Goal: Task Accomplishment & Management: Use online tool/utility

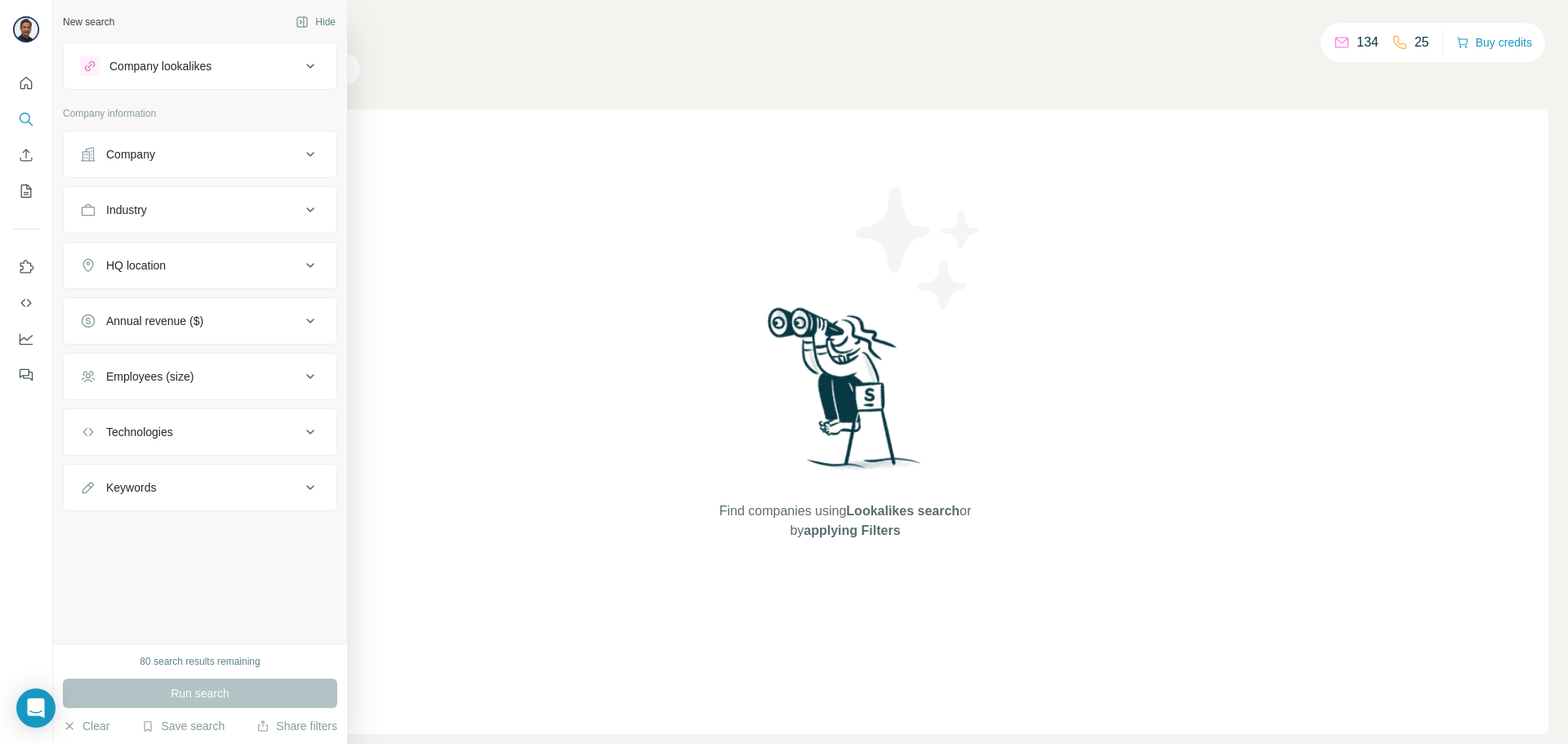
click at [79, 85] on button "Company lookalikes" at bounding box center [199, 66] width 273 height 39
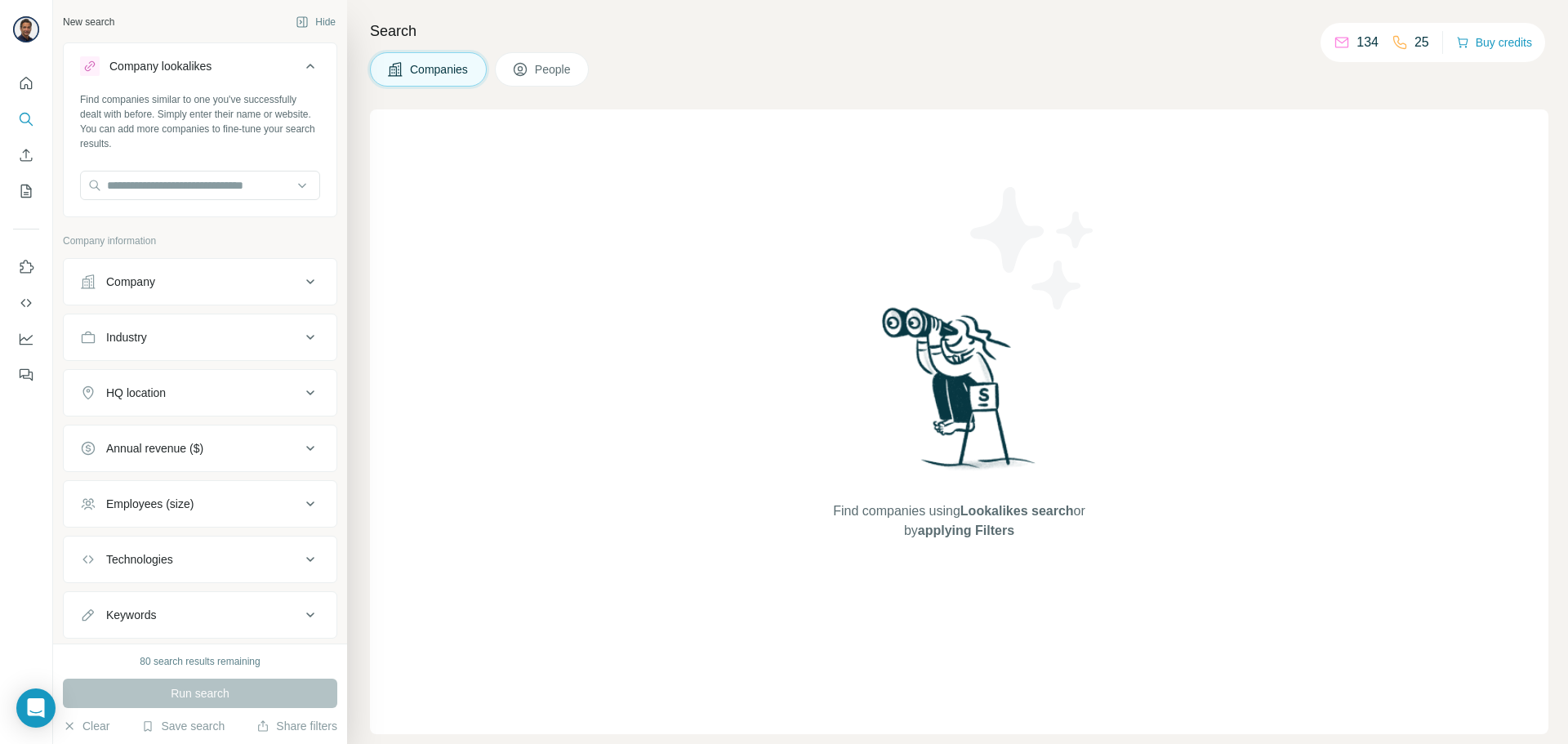
click at [261, 273] on button "Company" at bounding box center [199, 281] width 273 height 39
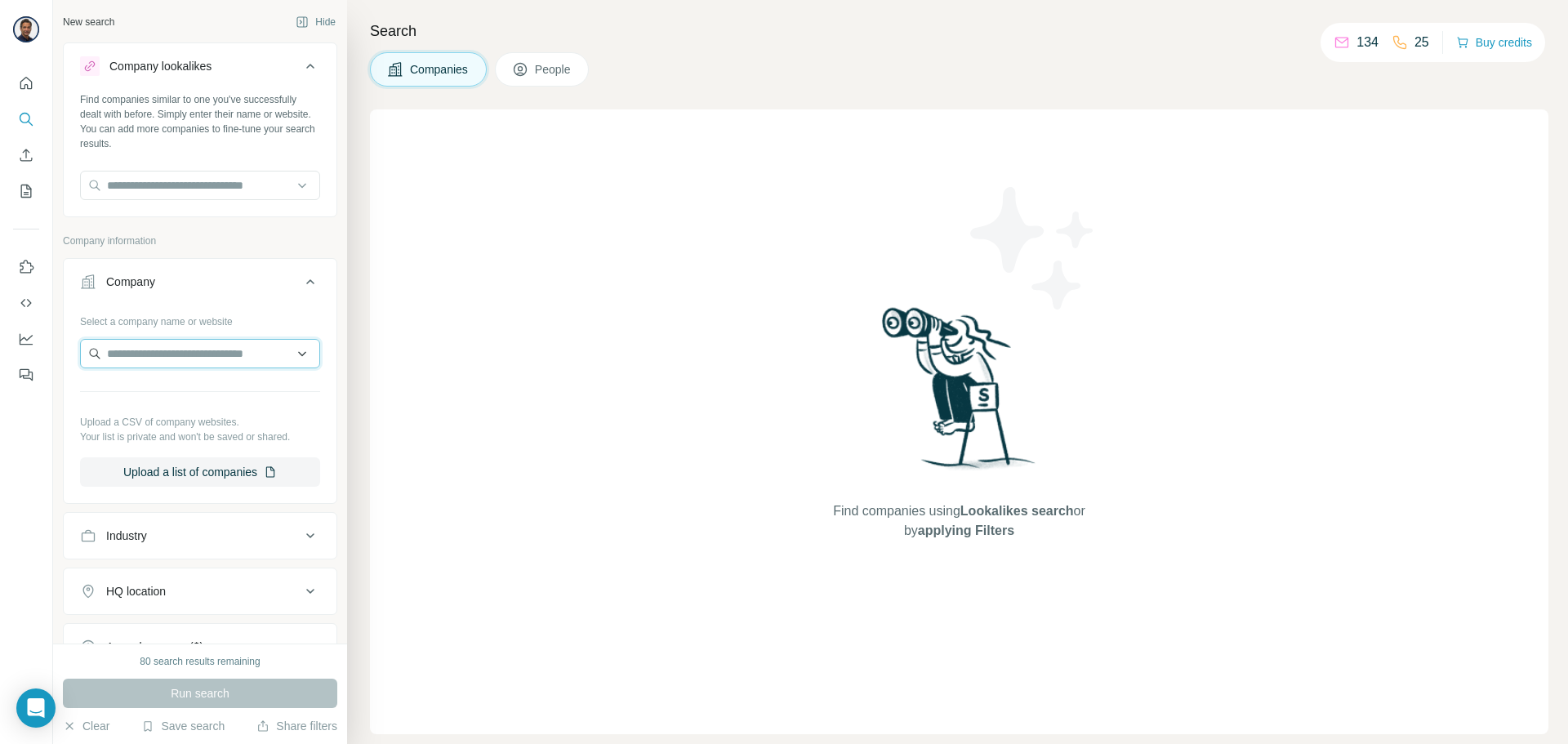
click at [239, 357] on input "text" at bounding box center [200, 354] width 240 height 30
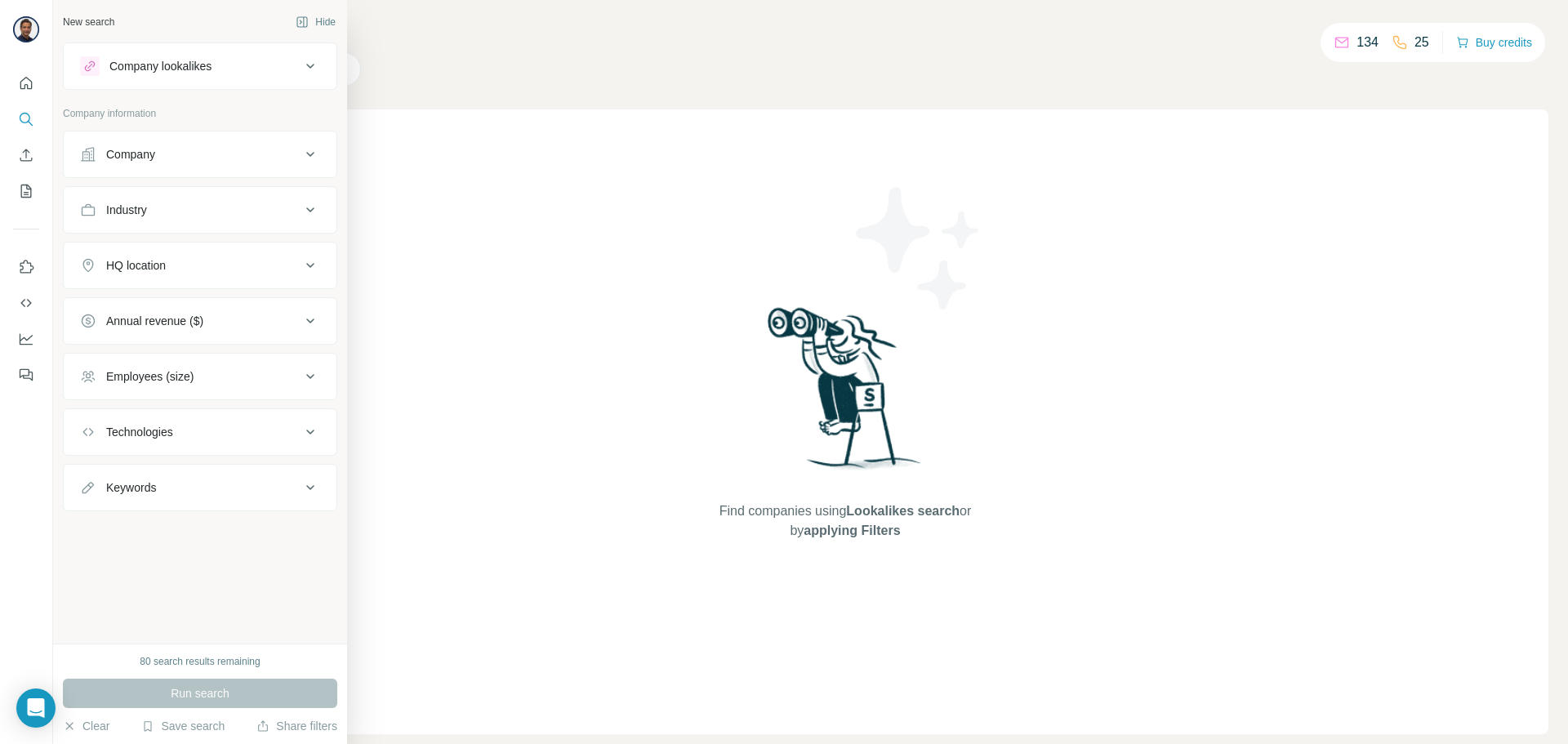
click at [102, 161] on div "Company" at bounding box center [190, 155] width 221 height 17
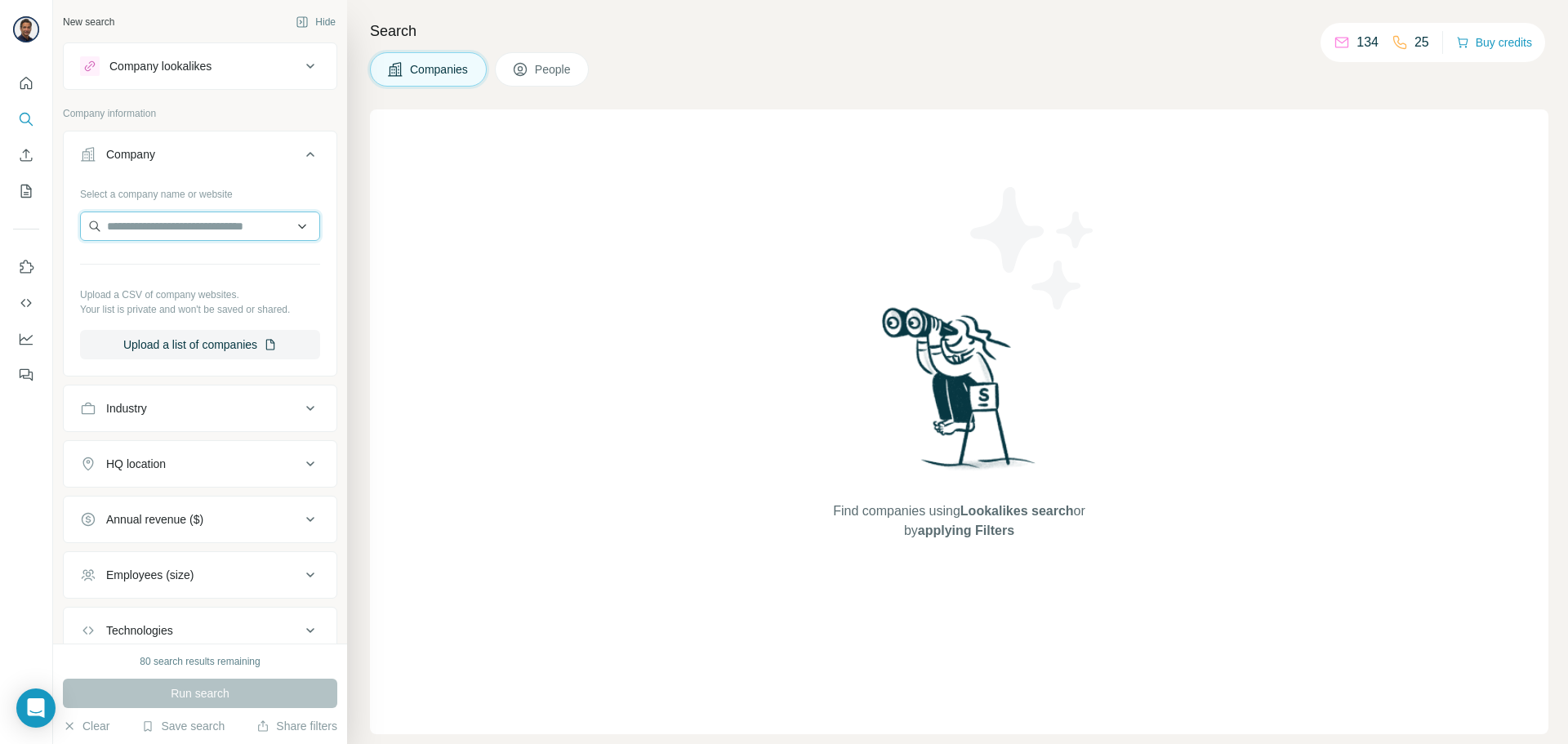
click at [140, 231] on input "text" at bounding box center [200, 226] width 240 height 30
type input "**********"
click at [289, 225] on input "**********" at bounding box center [200, 226] width 240 height 30
click at [169, 349] on button "Upload a list of companies" at bounding box center [200, 345] width 240 height 30
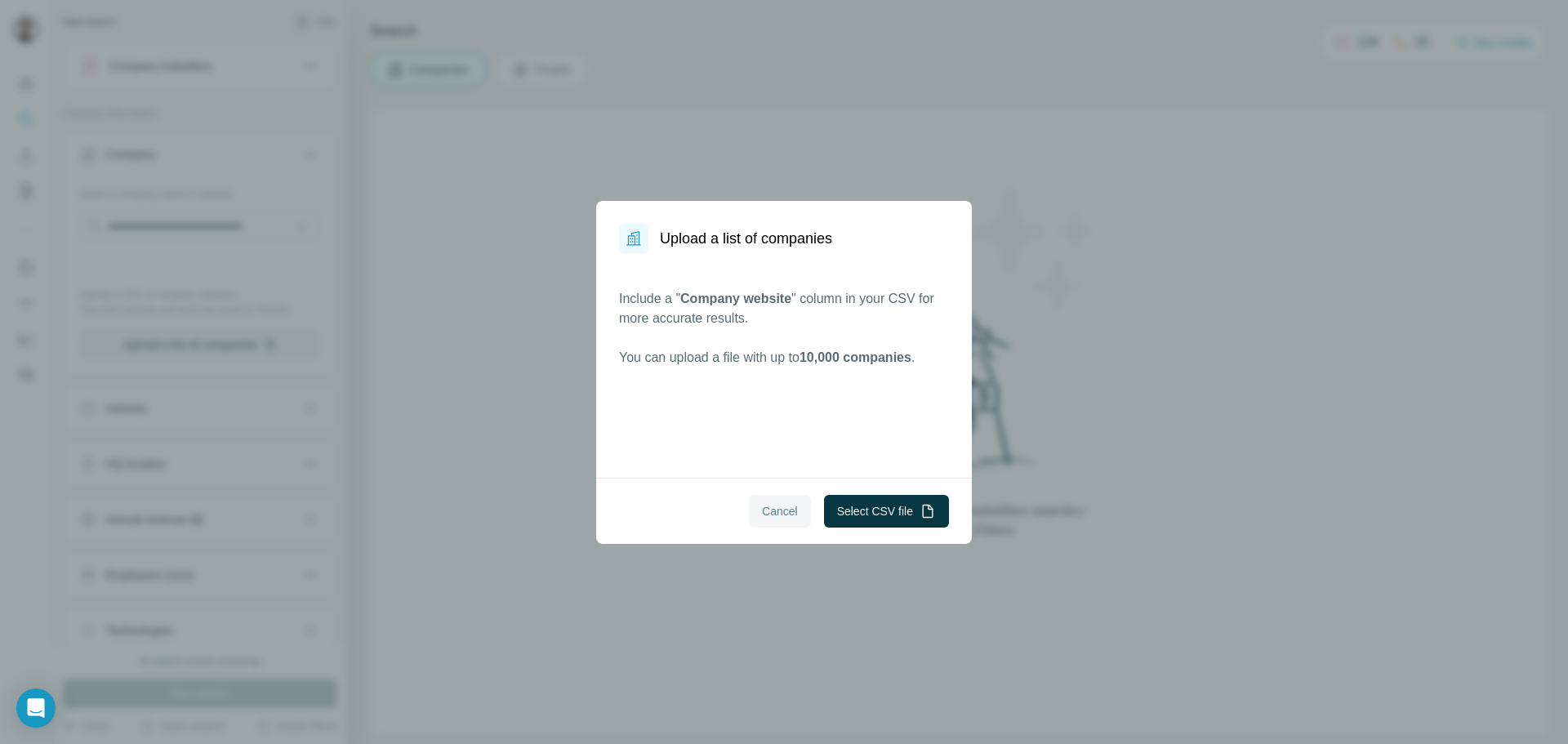
click at [762, 510] on span "Cancel" at bounding box center [780, 511] width 36 height 17
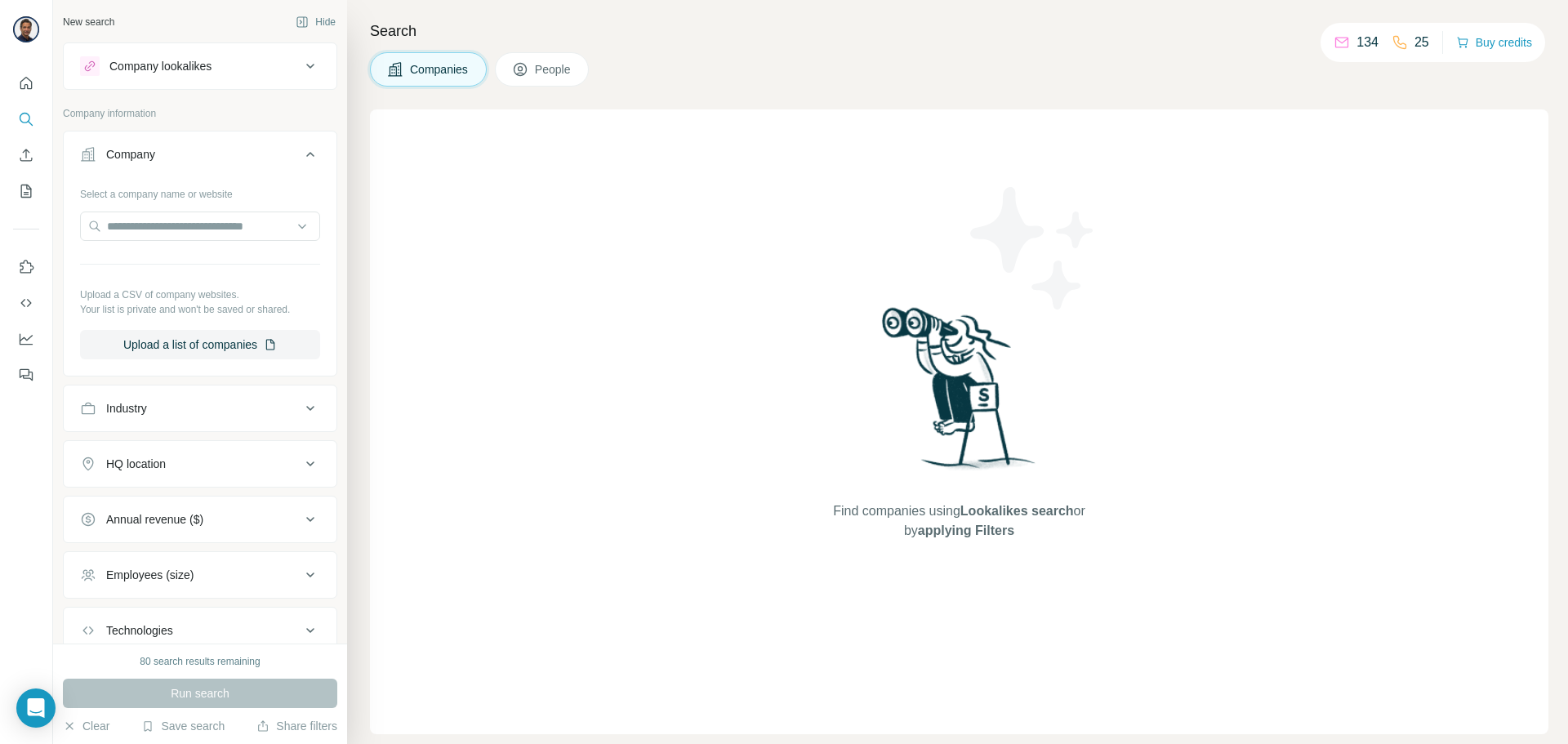
click at [552, 75] on span "People" at bounding box center [553, 70] width 37 height 17
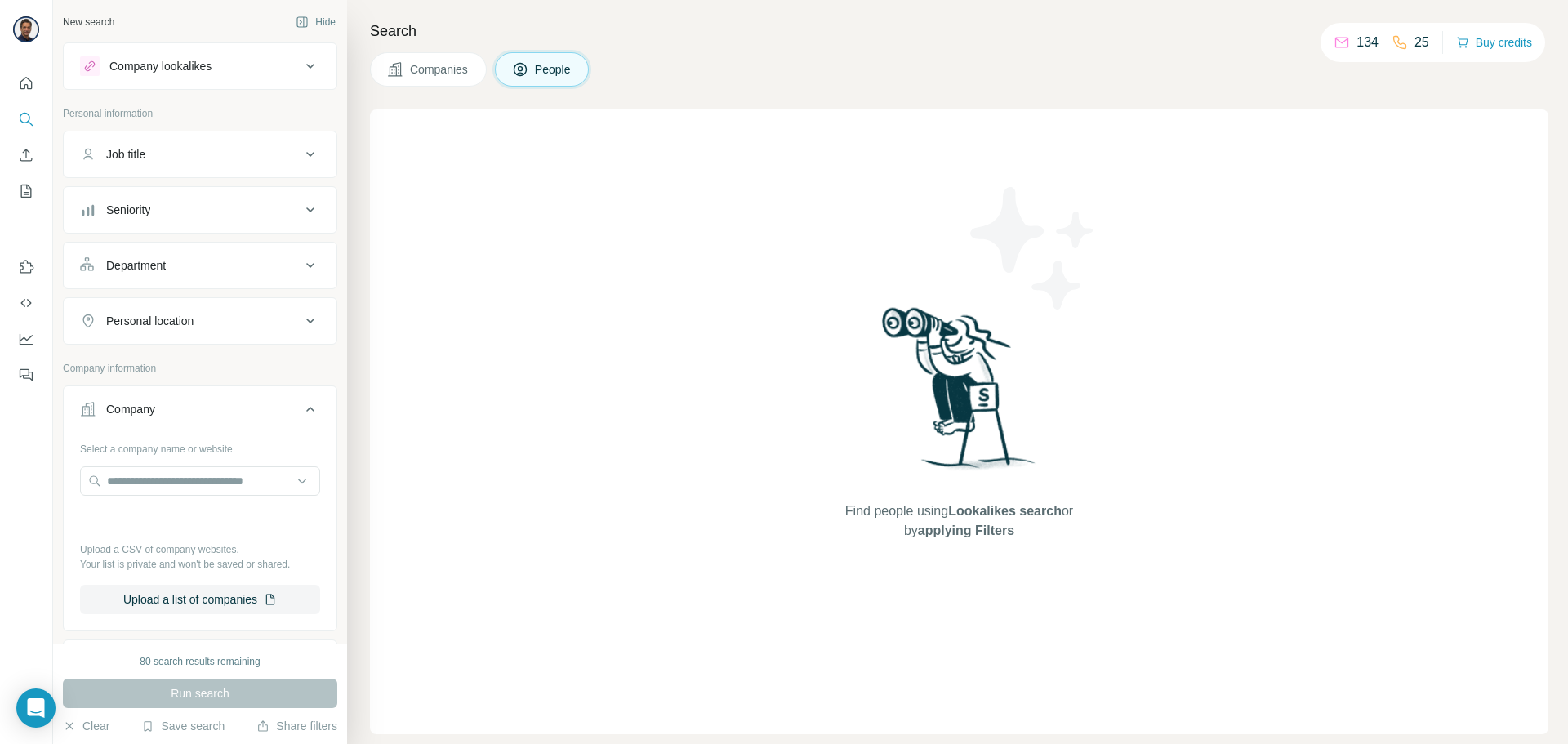
click at [301, 70] on icon at bounding box center [310, 65] width 20 height 20
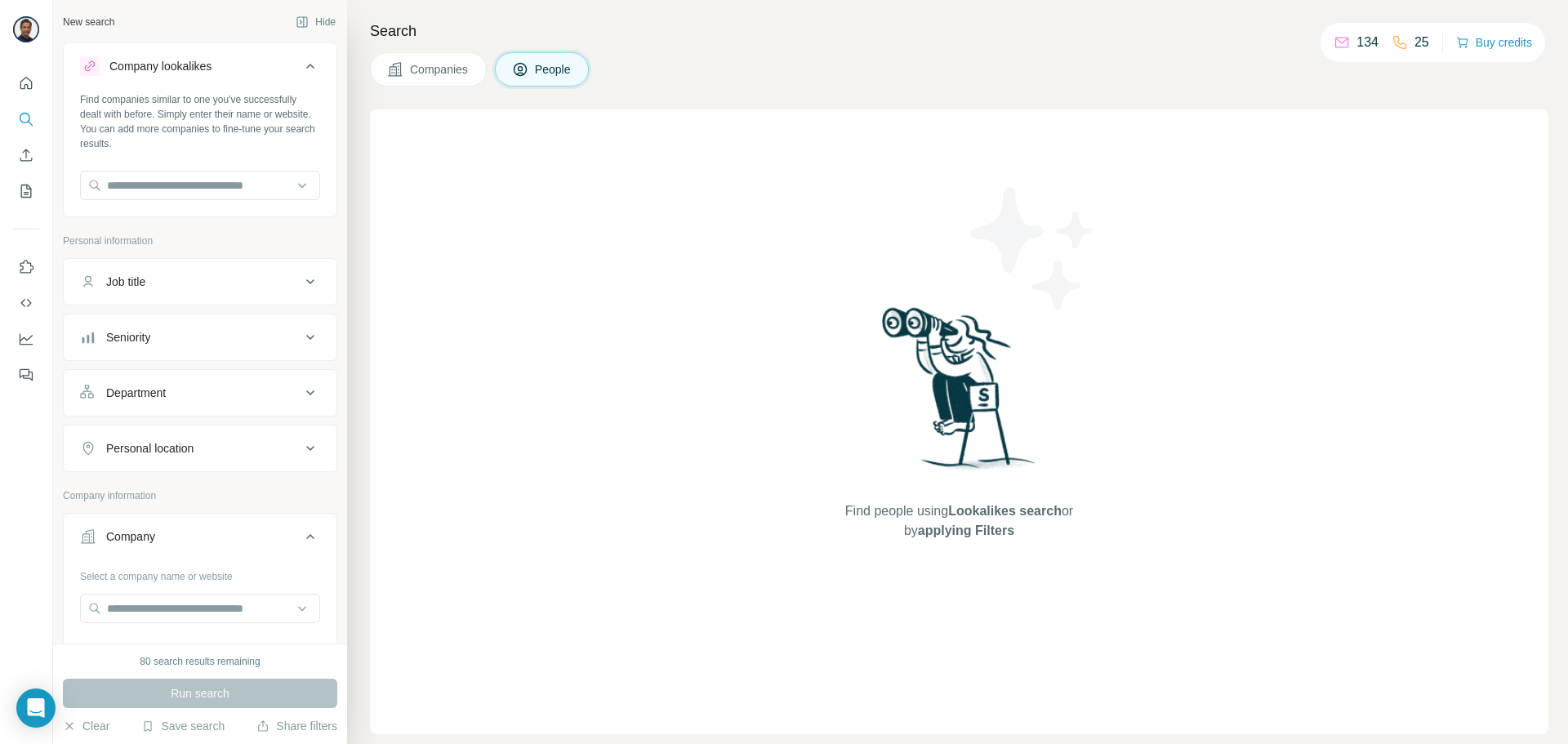
click at [307, 282] on icon at bounding box center [310, 281] width 8 height 5
click at [242, 314] on input "text" at bounding box center [184, 322] width 208 height 30
type input "**********"
click at [184, 384] on div "Seniority" at bounding box center [190, 386] width 221 height 17
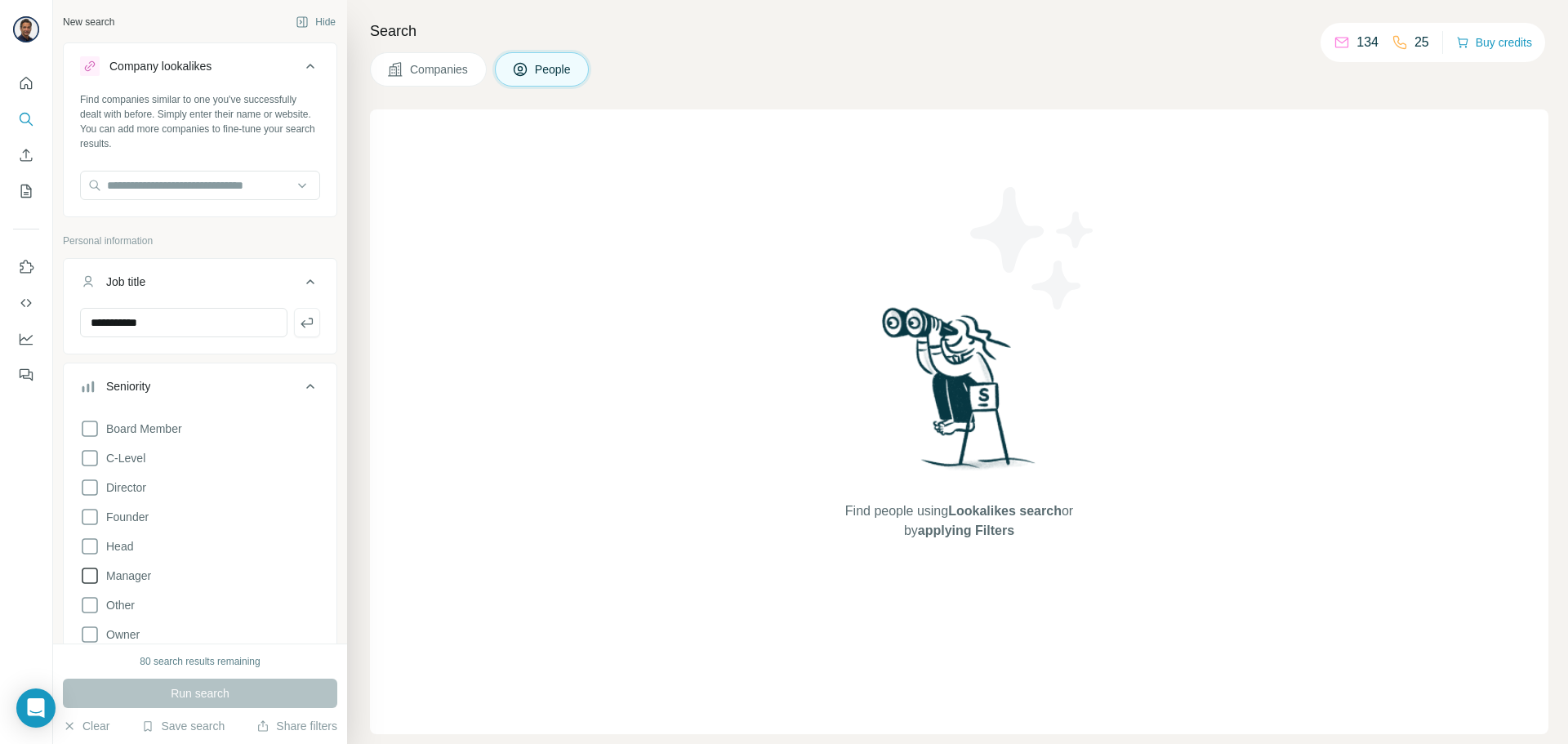
click at [92, 574] on icon at bounding box center [89, 575] width 20 height 20
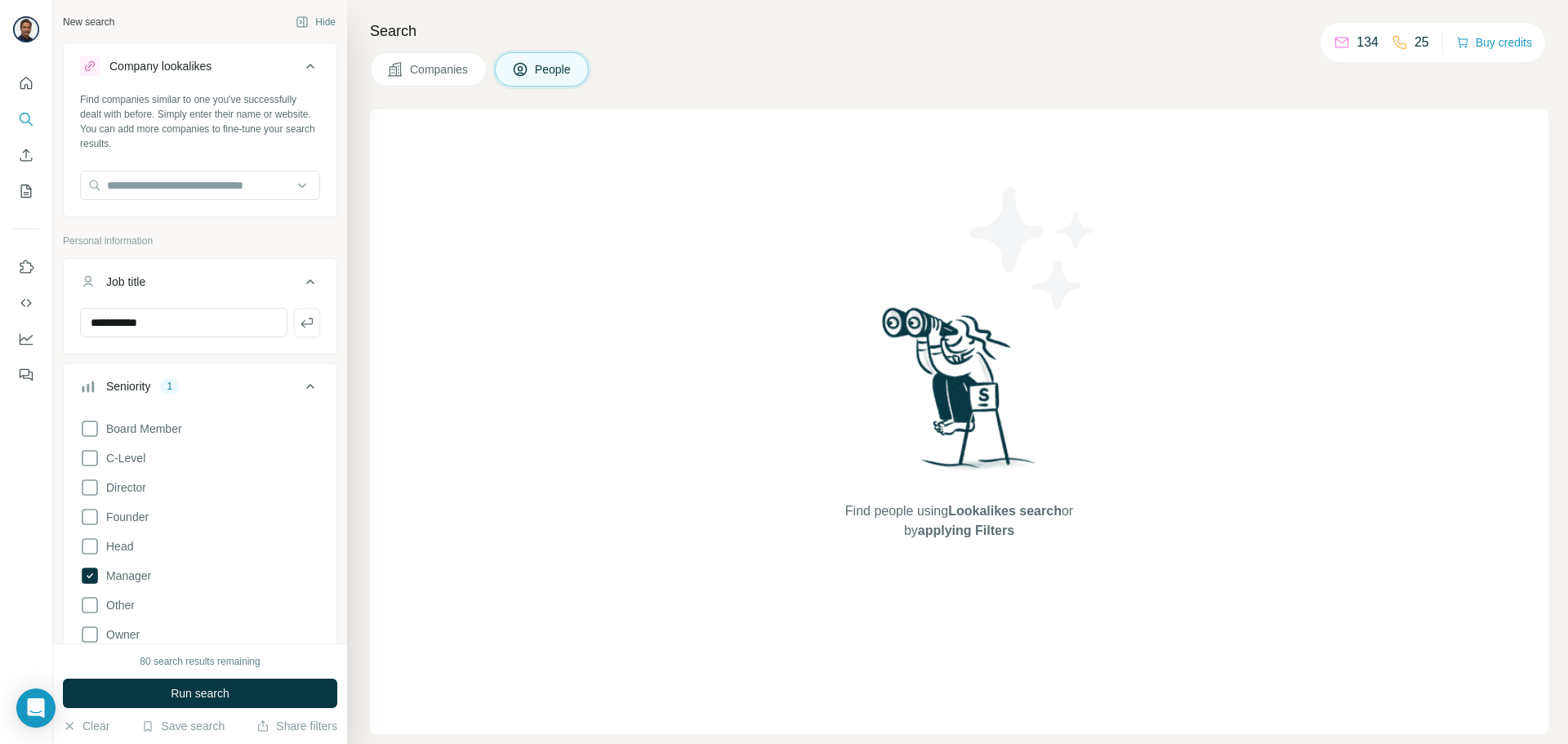
click at [443, 561] on div "Find people using Lookalikes search or by applying Filters" at bounding box center [959, 421] width 1179 height 625
drag, startPoint x: 278, startPoint y: 697, endPoint x: 328, endPoint y: 697, distance: 50.0
click at [278, 697] on button "Run search" at bounding box center [199, 693] width 275 height 30
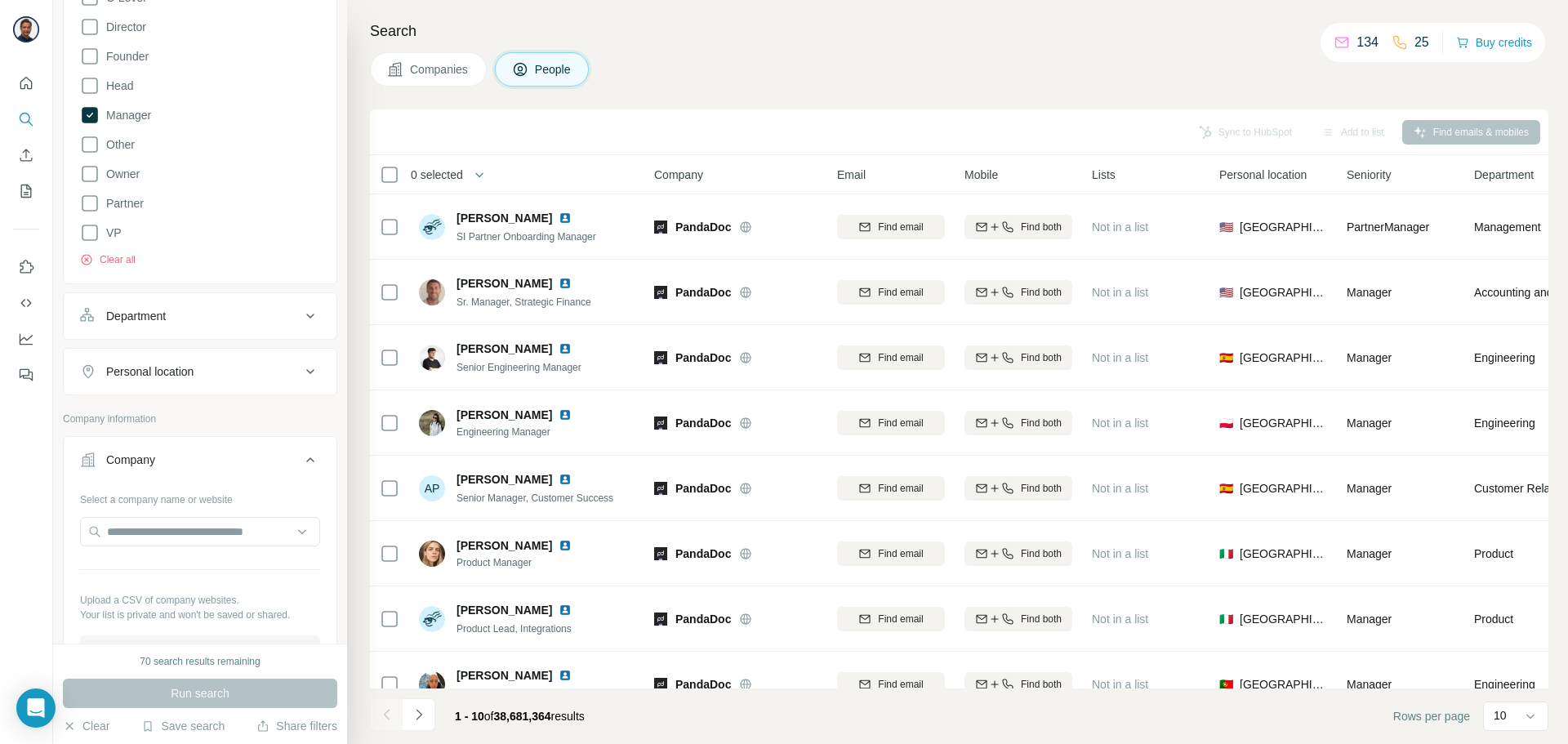
scroll to position [490, 0]
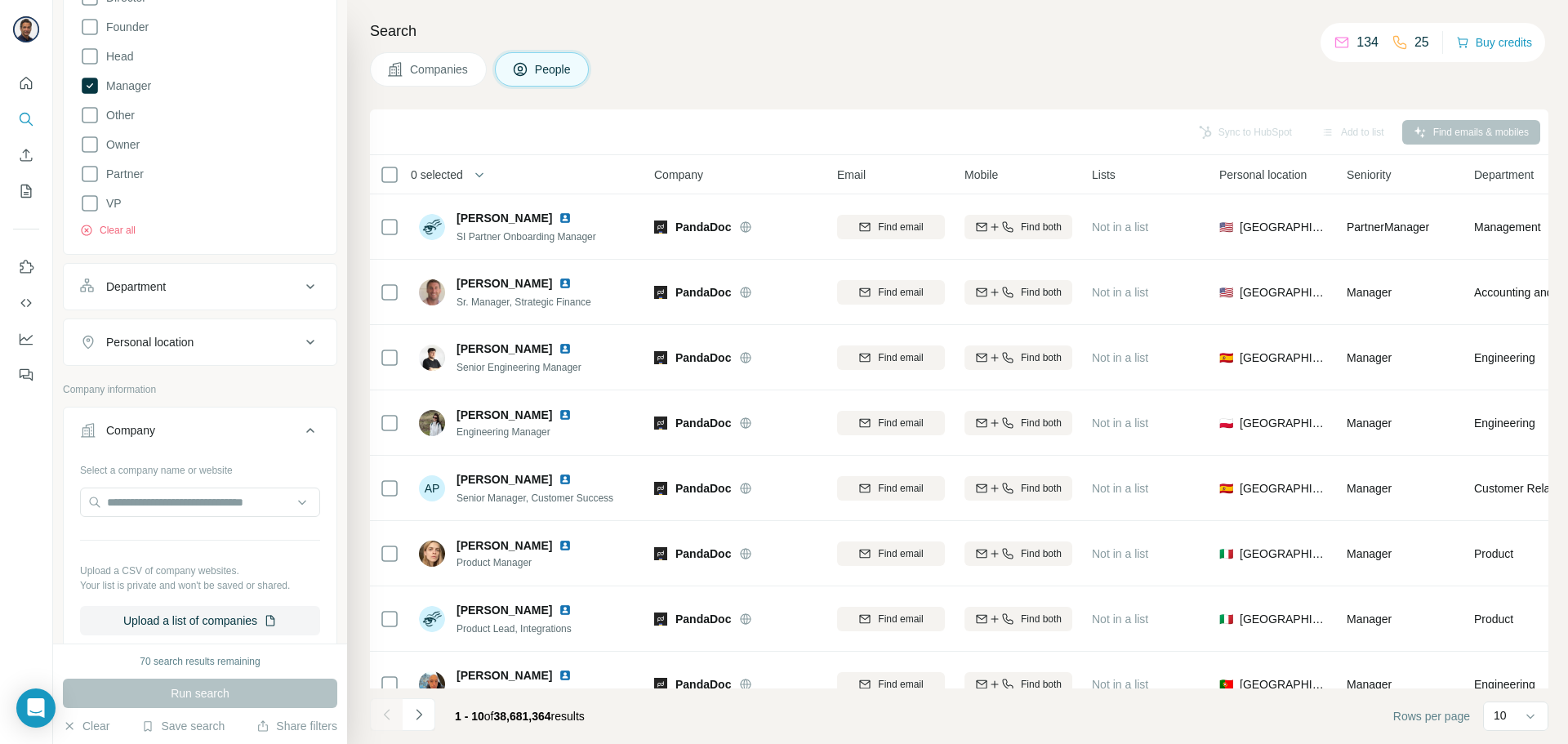
click at [301, 350] on icon at bounding box center [310, 342] width 20 height 20
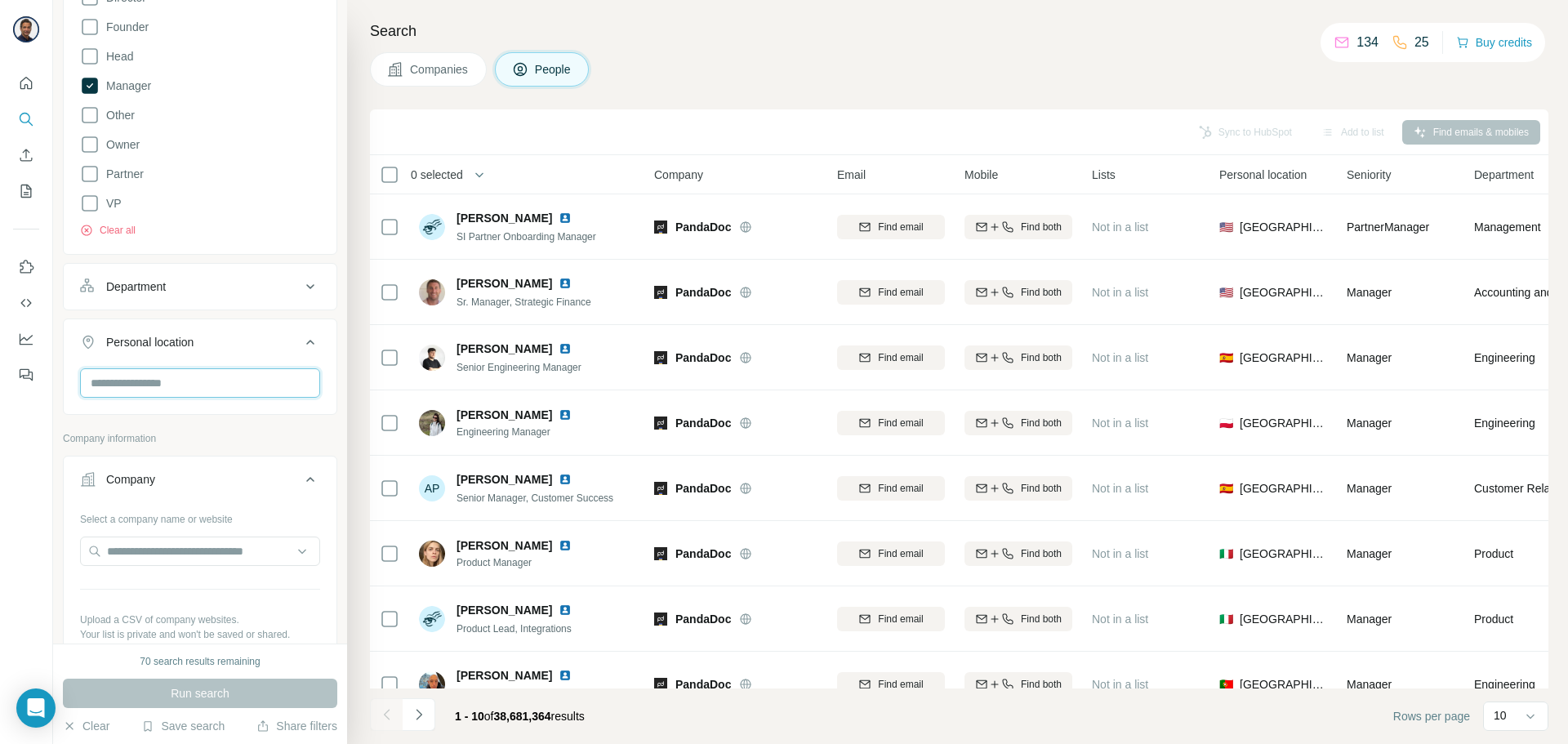
click at [167, 386] on input "text" at bounding box center [200, 383] width 240 height 30
click at [175, 425] on div "No results" at bounding box center [194, 421] width 220 height 33
click at [170, 385] on input "*******" at bounding box center [200, 383] width 240 height 30
type input "*"
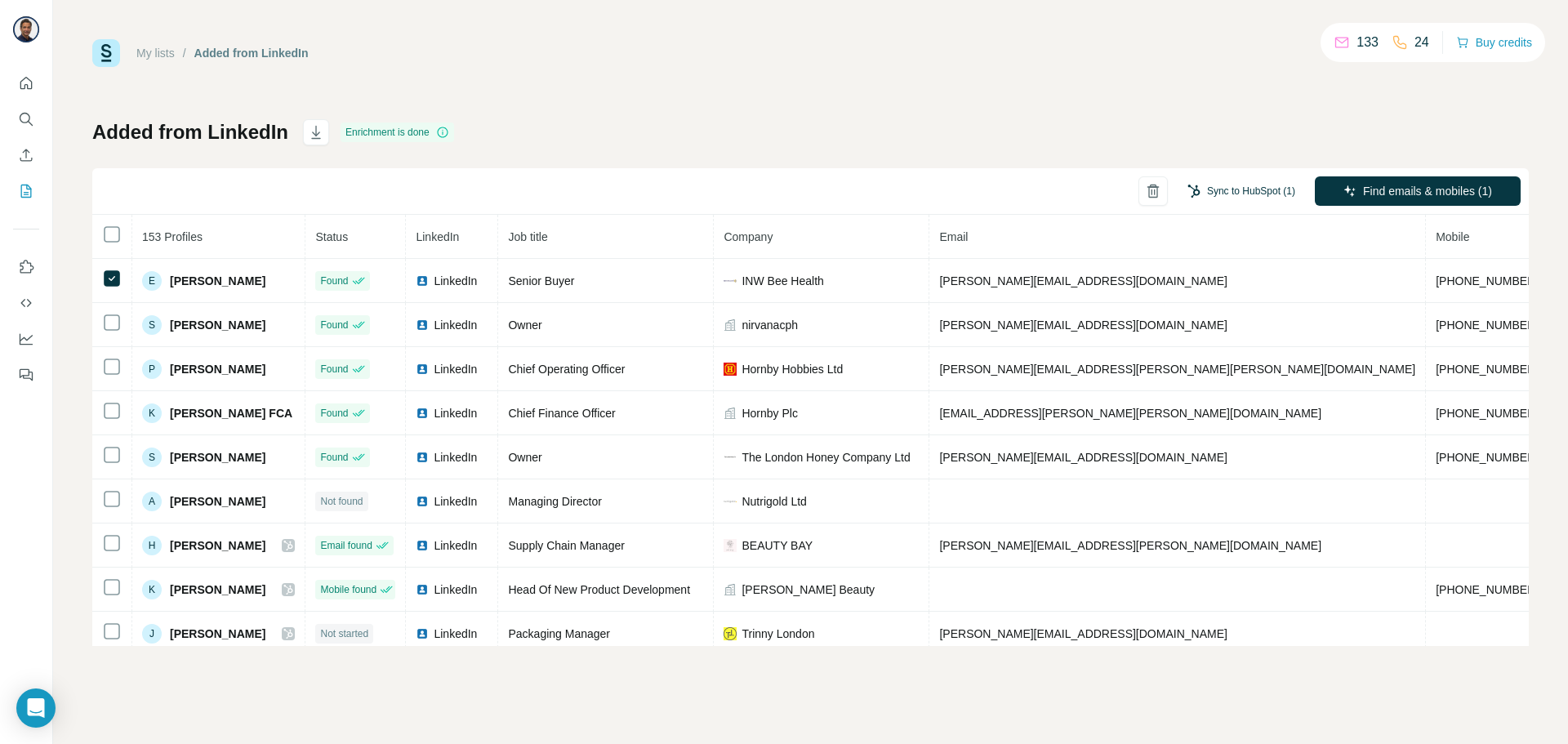
drag, startPoint x: 248, startPoint y: 277, endPoint x: 1221, endPoint y: 191, distance: 976.8
click at [1221, 191] on button "Sync to HubSpot (1)" at bounding box center [1241, 191] width 130 height 24
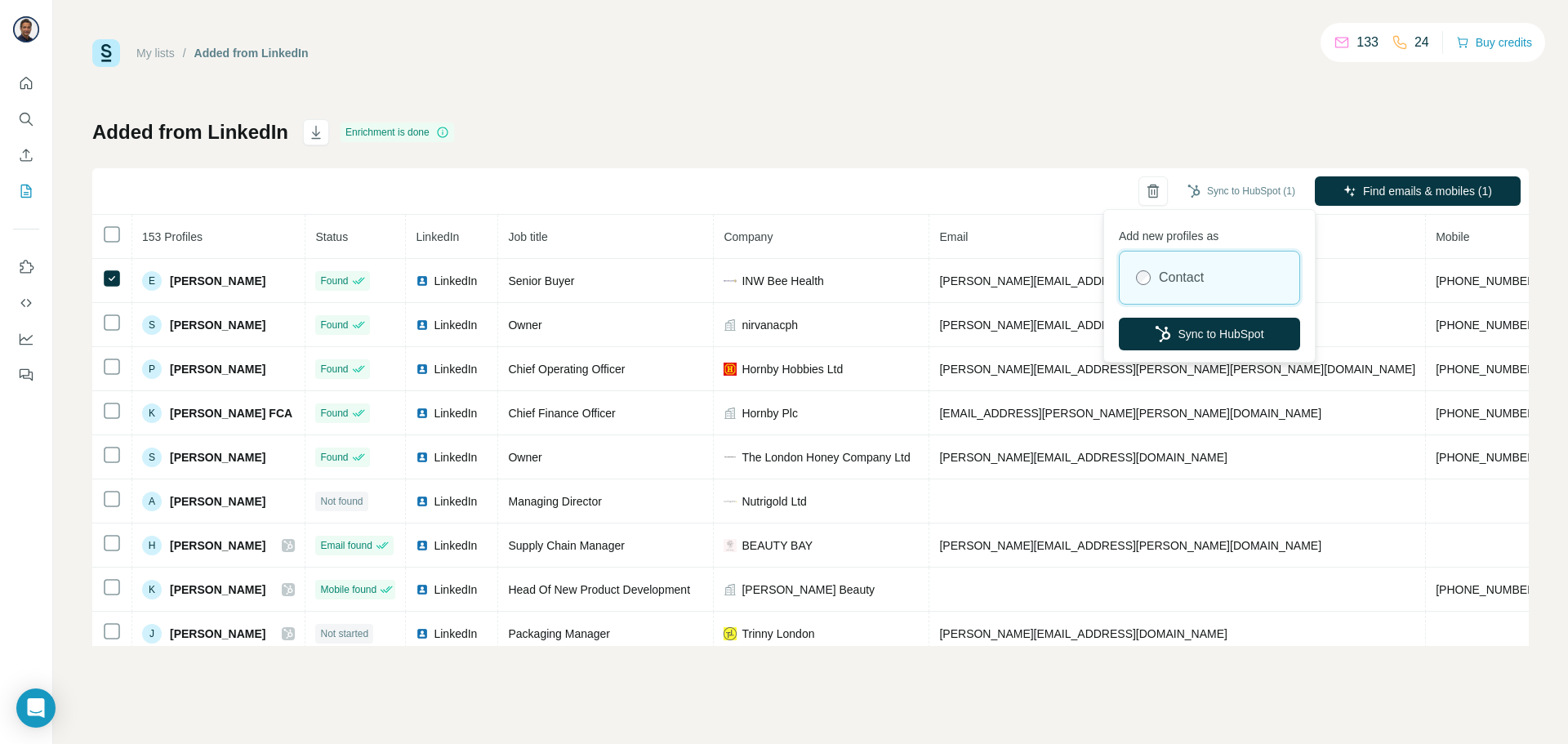
click at [1175, 285] on label "Contact" at bounding box center [1181, 277] width 45 height 20
click at [1177, 331] on button "Sync to HubSpot" at bounding box center [1209, 333] width 182 height 33
